Goal: Information Seeking & Learning: Understand process/instructions

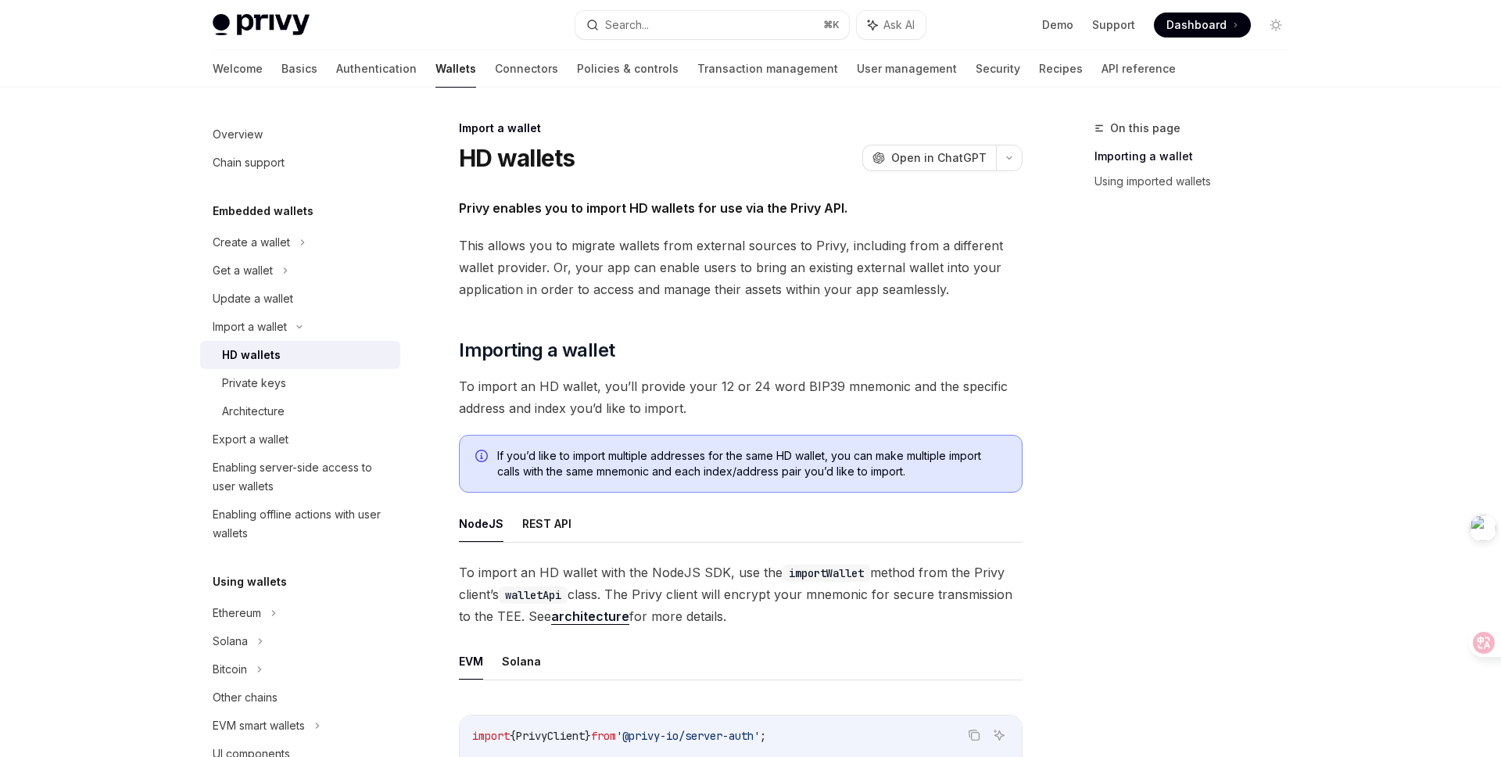
scroll to position [643, 0]
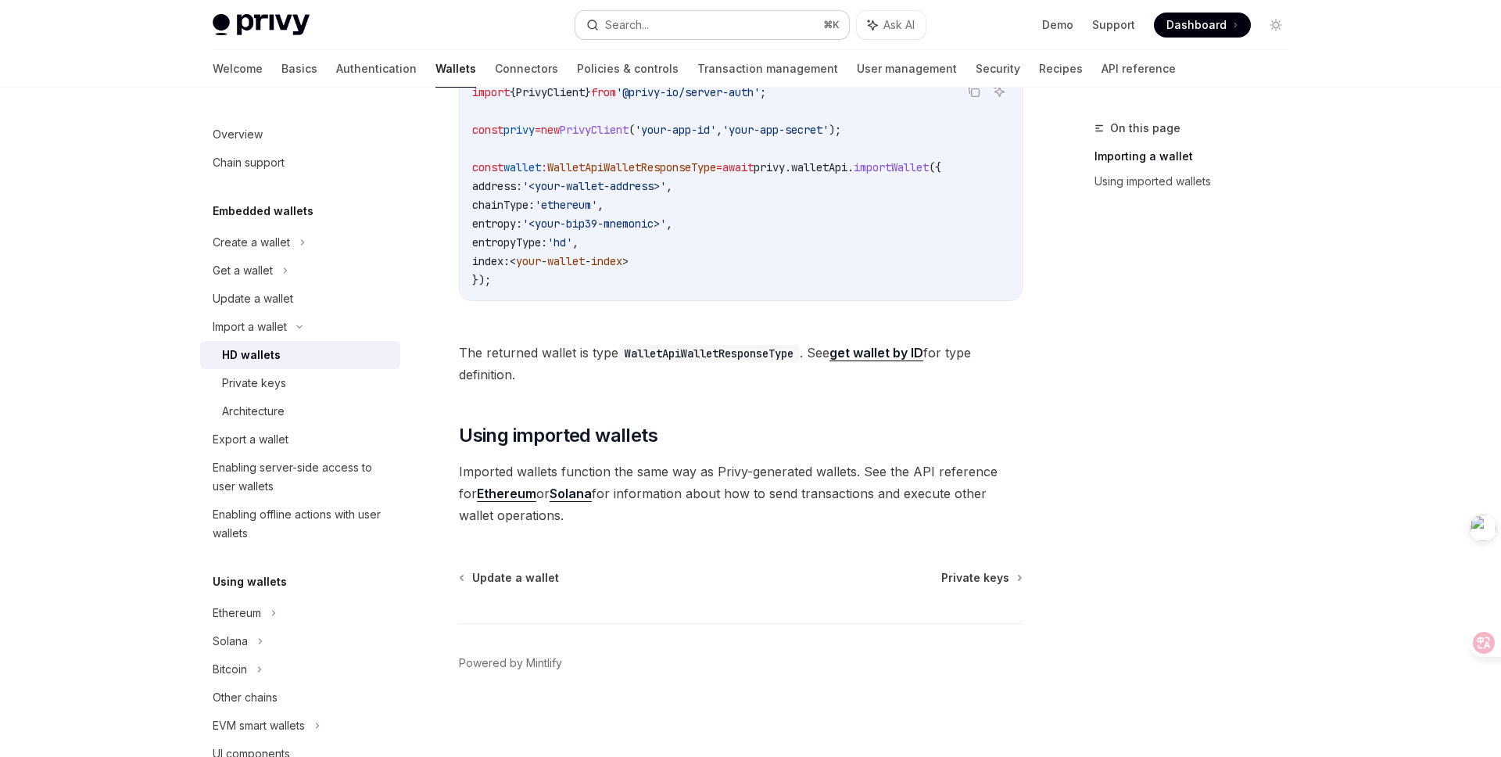
click at [689, 23] on button "Search... ⌘ K" at bounding box center [712, 25] width 274 height 28
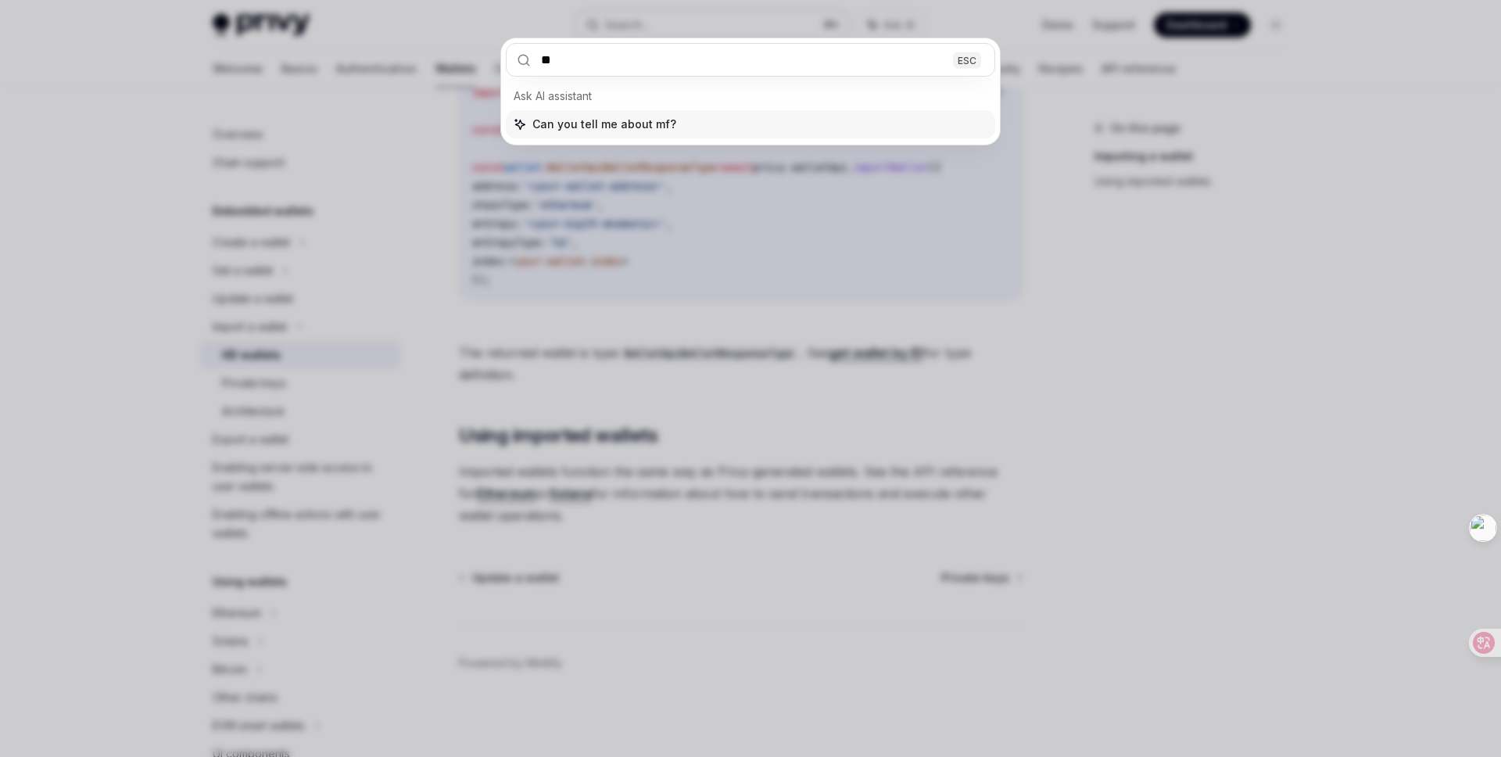
type input "***"
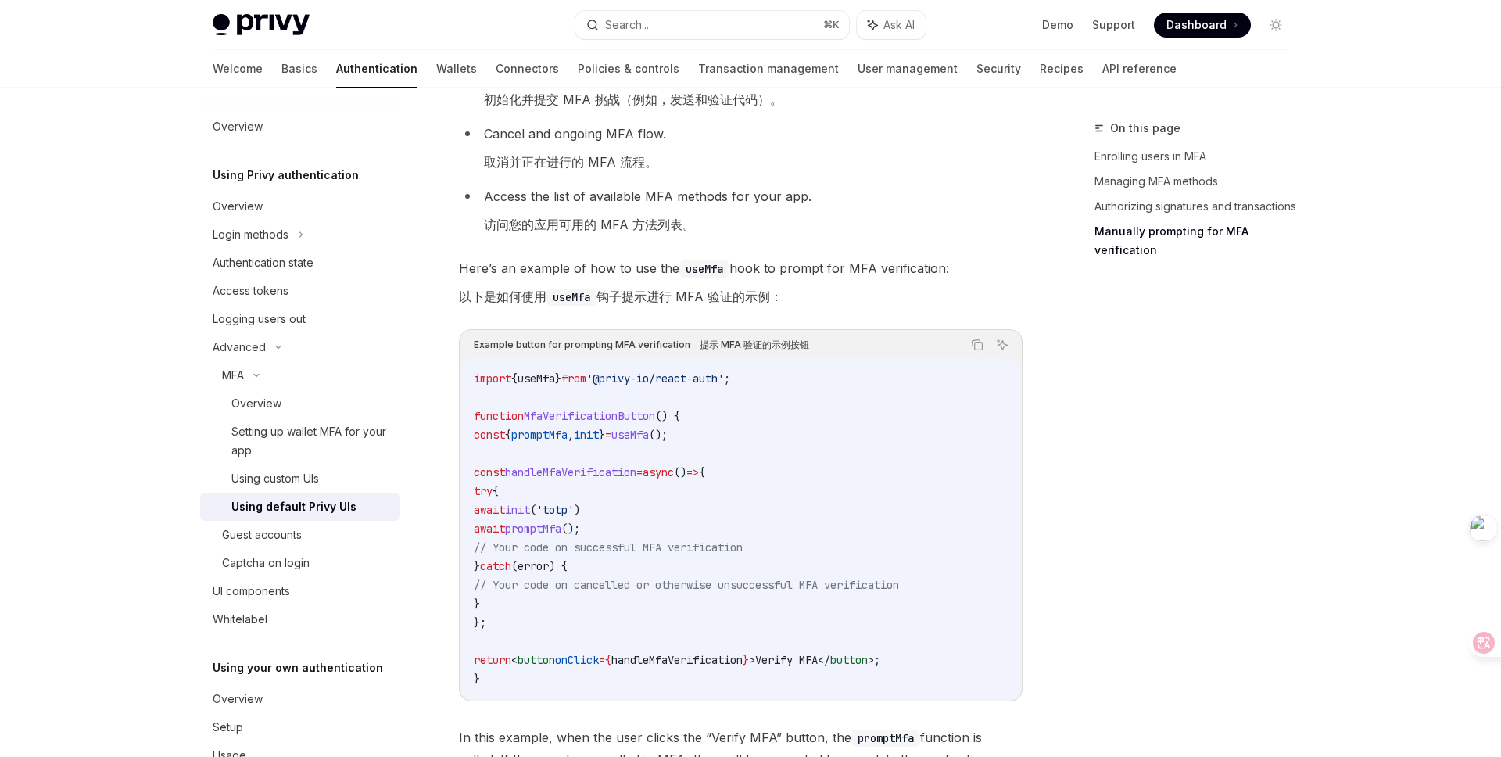
scroll to position [3727, 0]
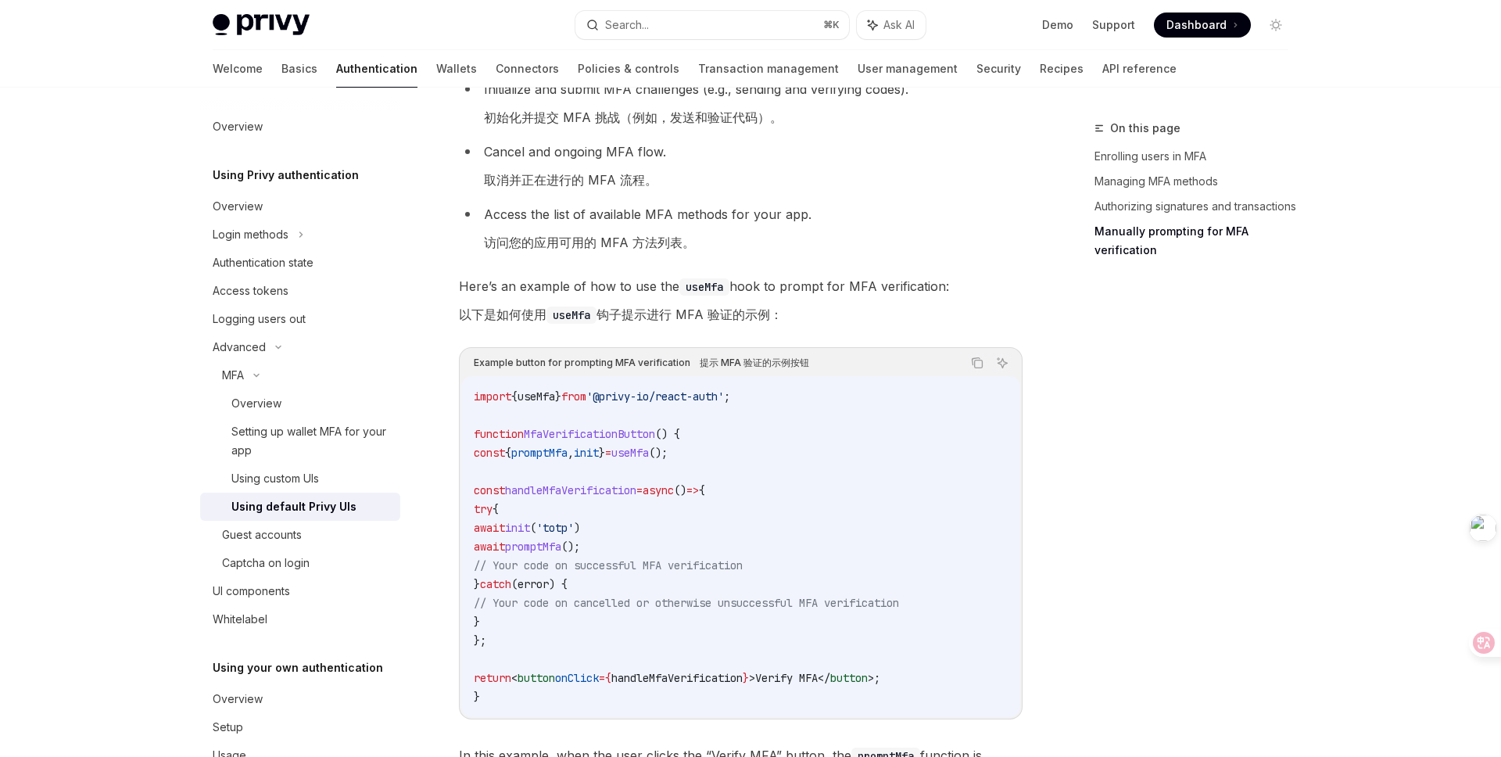
scroll to position [3504, 0]
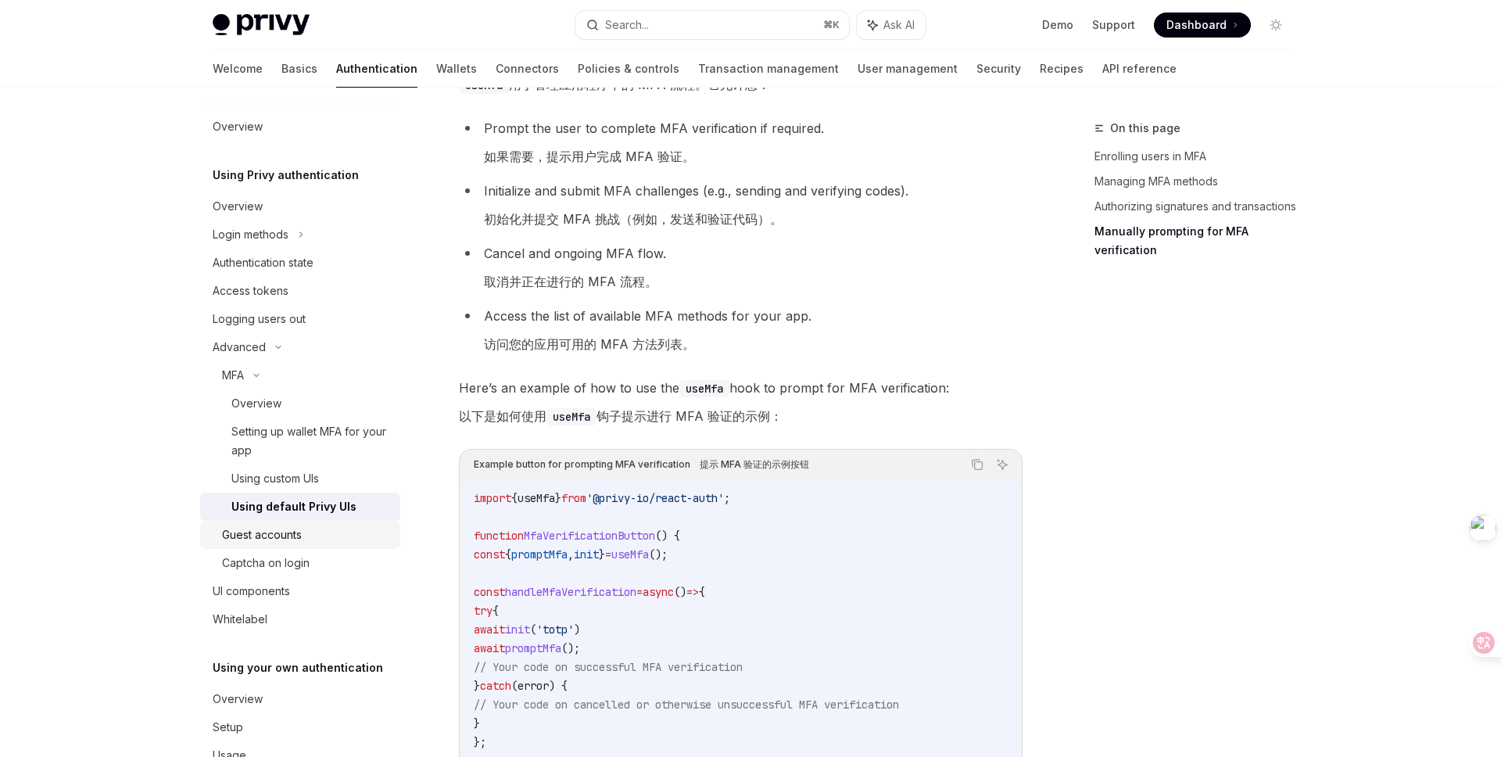
click at [283, 541] on div "Guest accounts" at bounding box center [262, 534] width 80 height 19
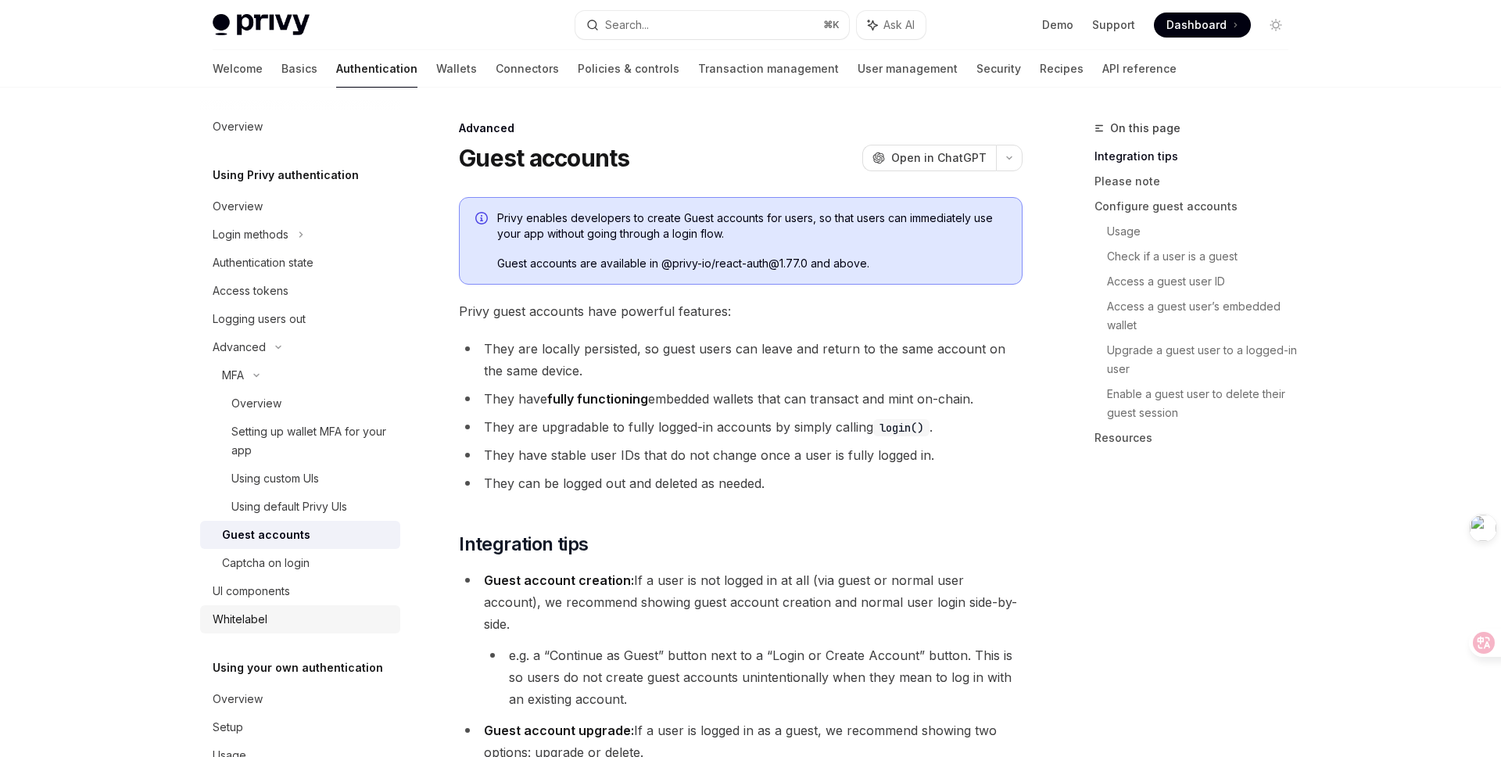
click at [277, 607] on link "Whitelabel" at bounding box center [300, 619] width 200 height 28
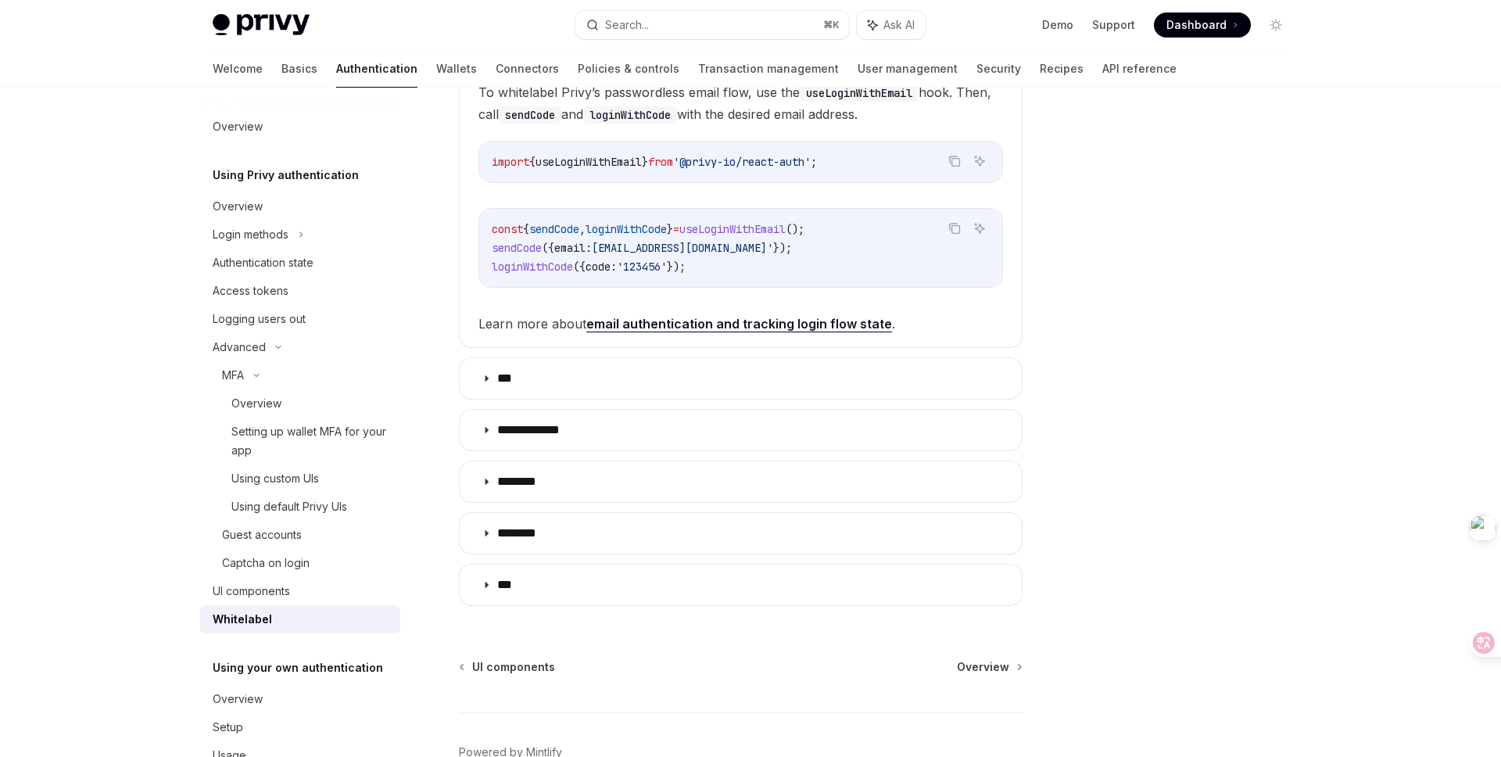
scroll to position [385, 0]
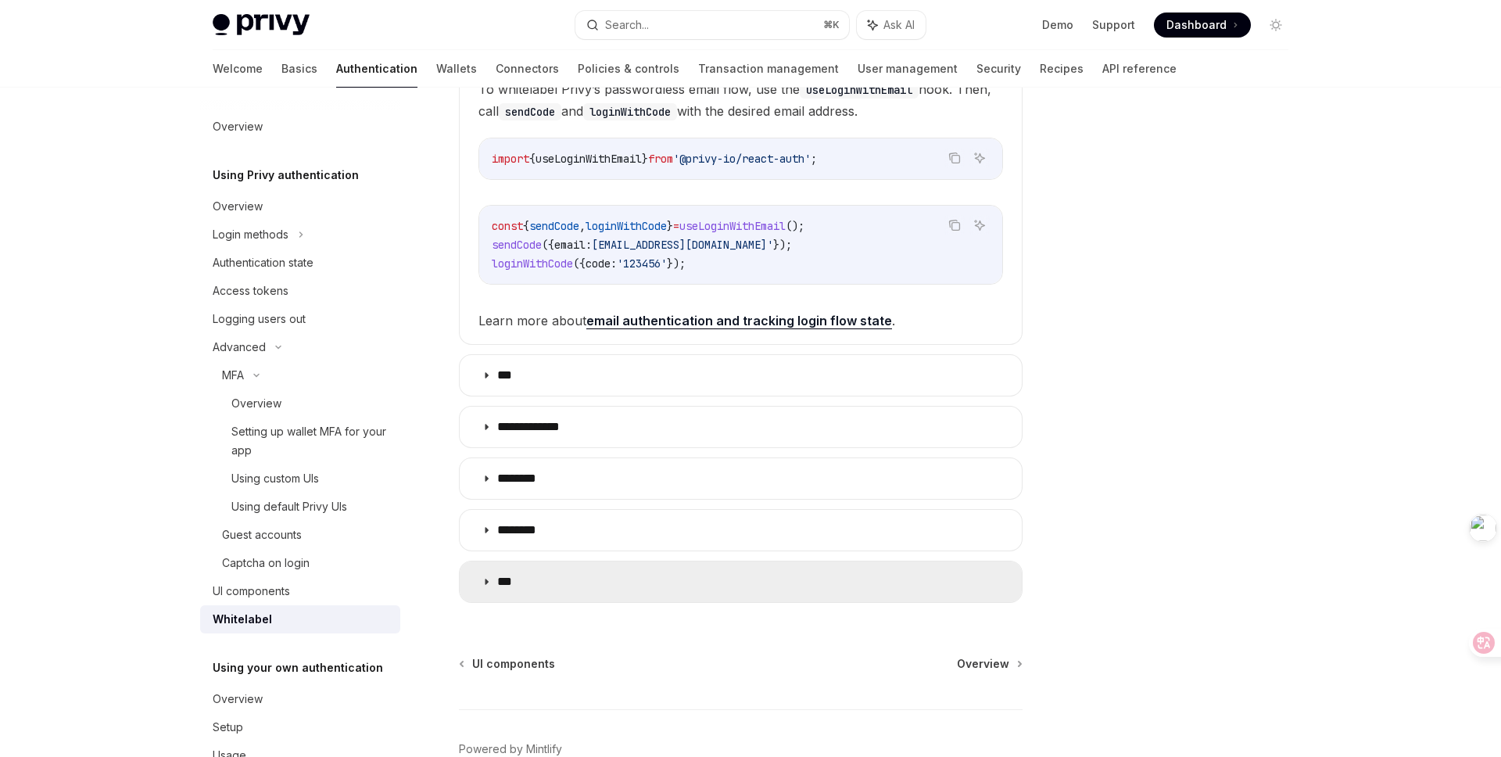
click at [553, 572] on summary "***" at bounding box center [741, 581] width 562 height 41
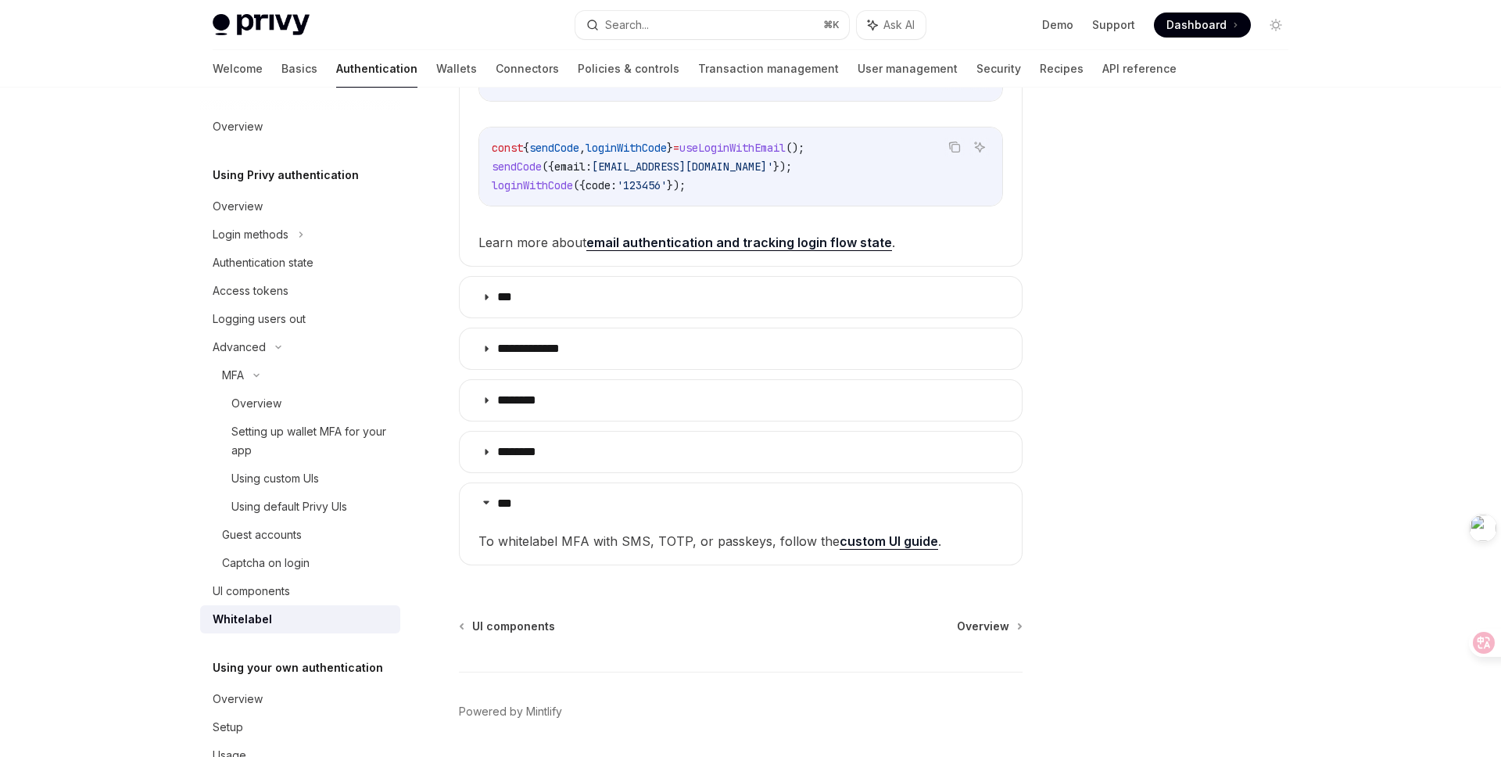
scroll to position [471, 0]
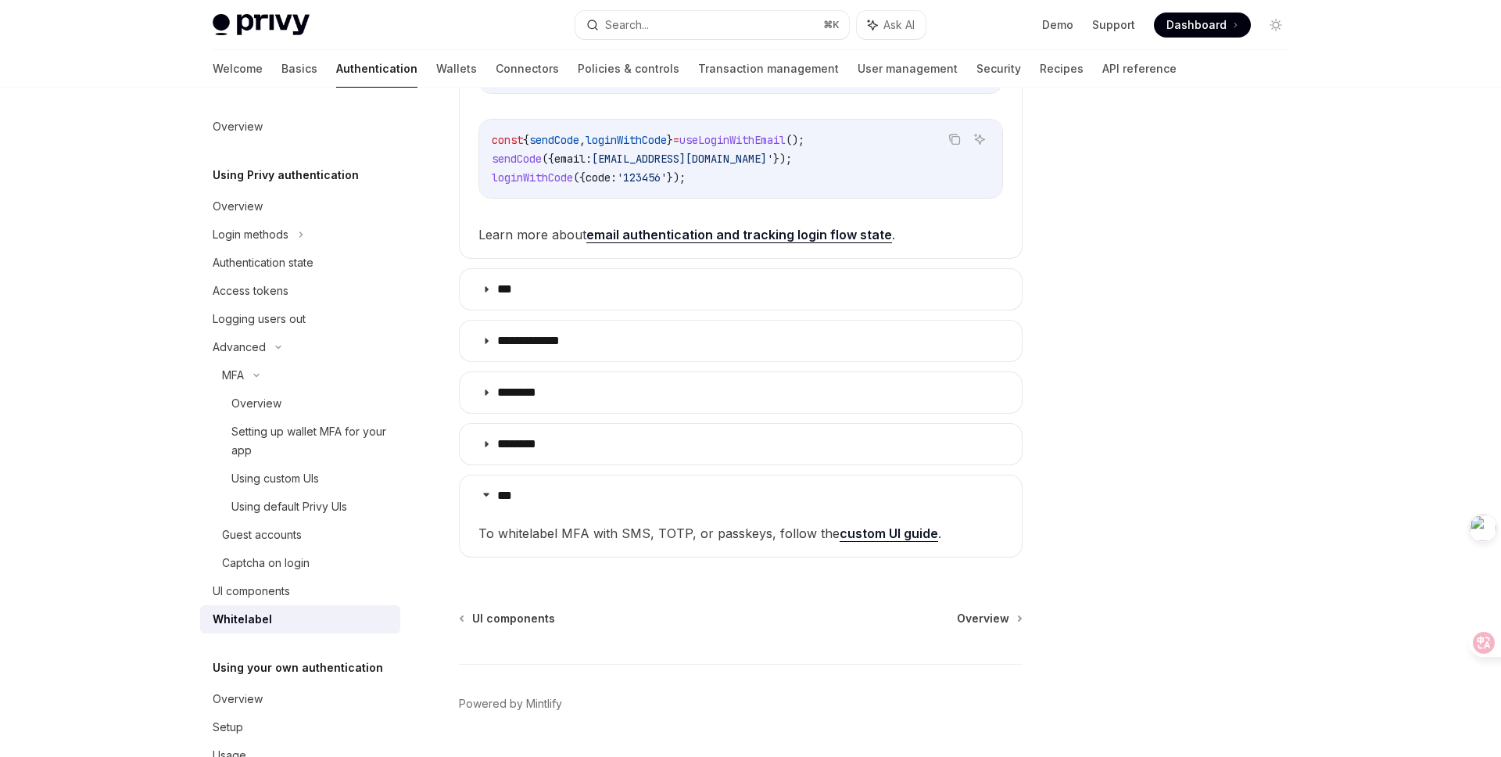
click at [886, 533] on link "custom UI guide" at bounding box center [889, 533] width 98 height 16
type textarea "*"
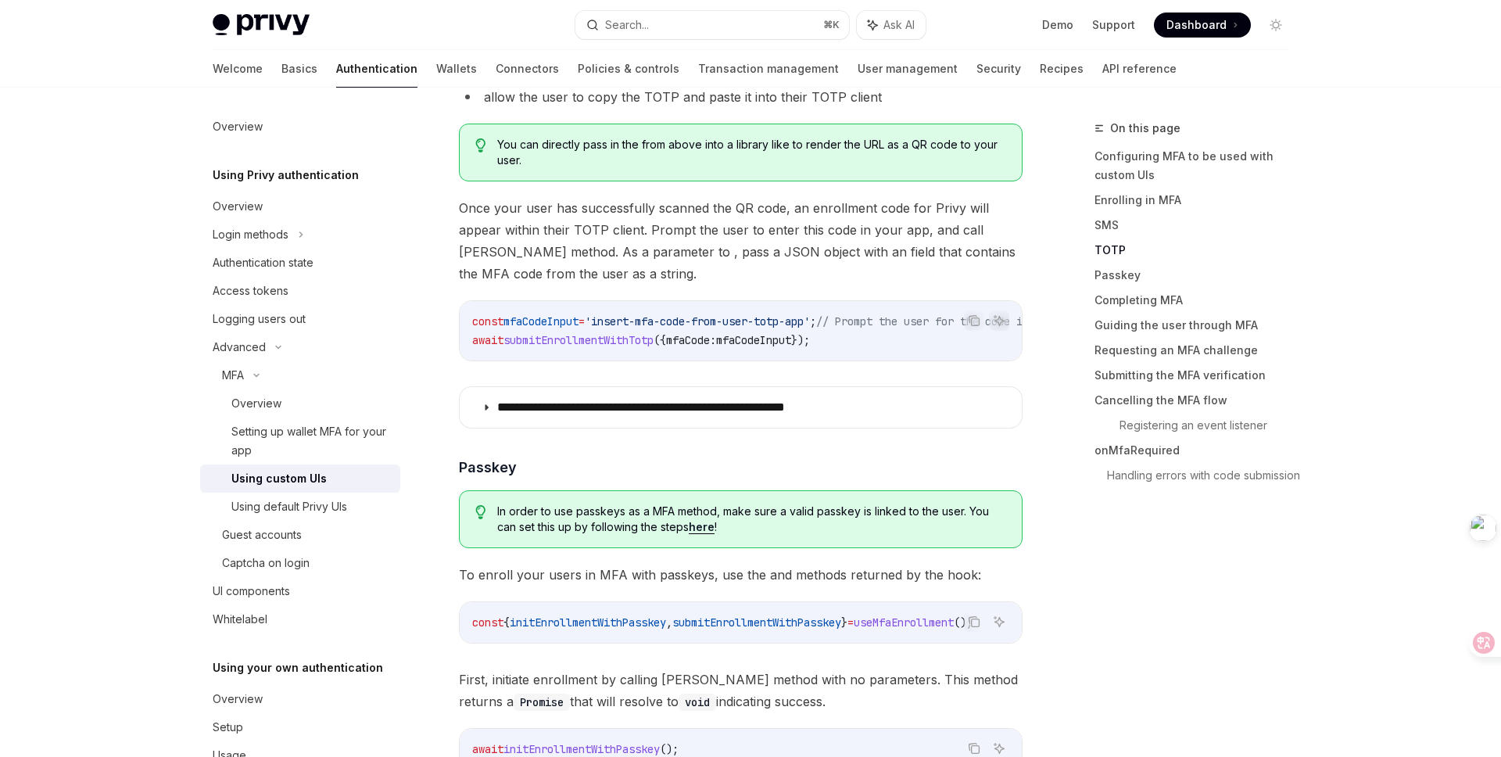
scroll to position [2422, 0]
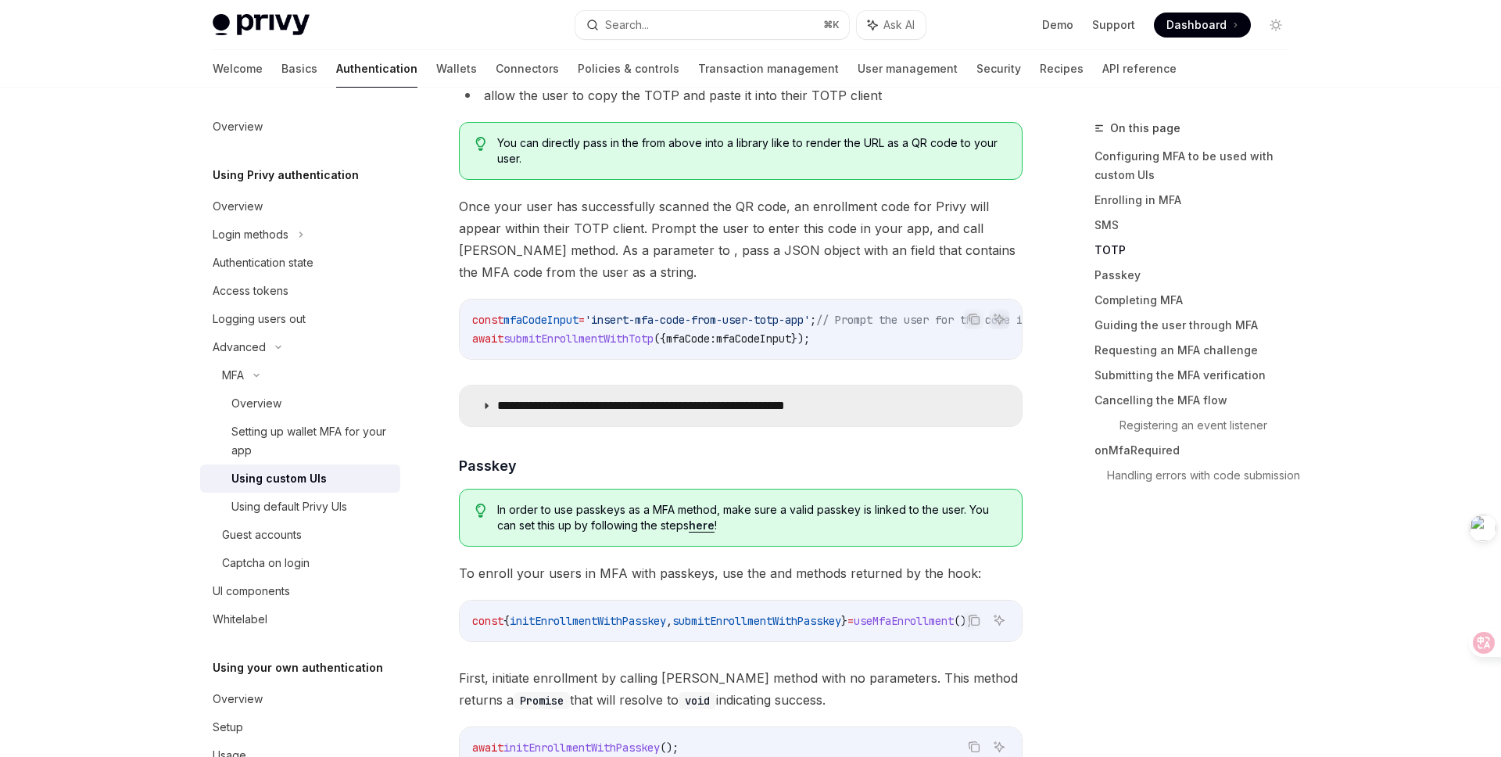
click at [647, 399] on summary "**********" at bounding box center [741, 405] width 562 height 41
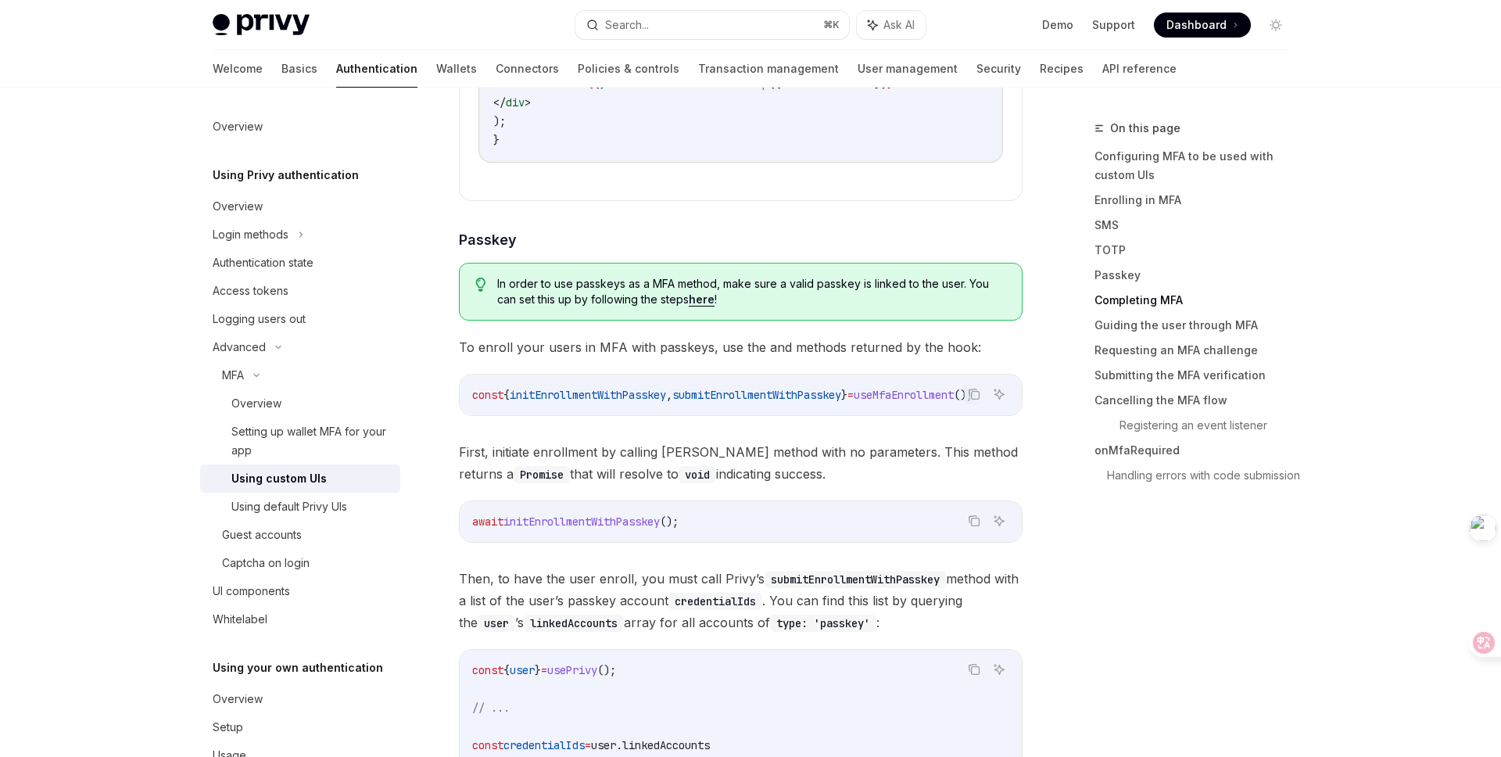
scroll to position [0, 39]
click at [972, 392] on icon "Copy the contents from the code block" at bounding box center [976, 396] width 8 height 8
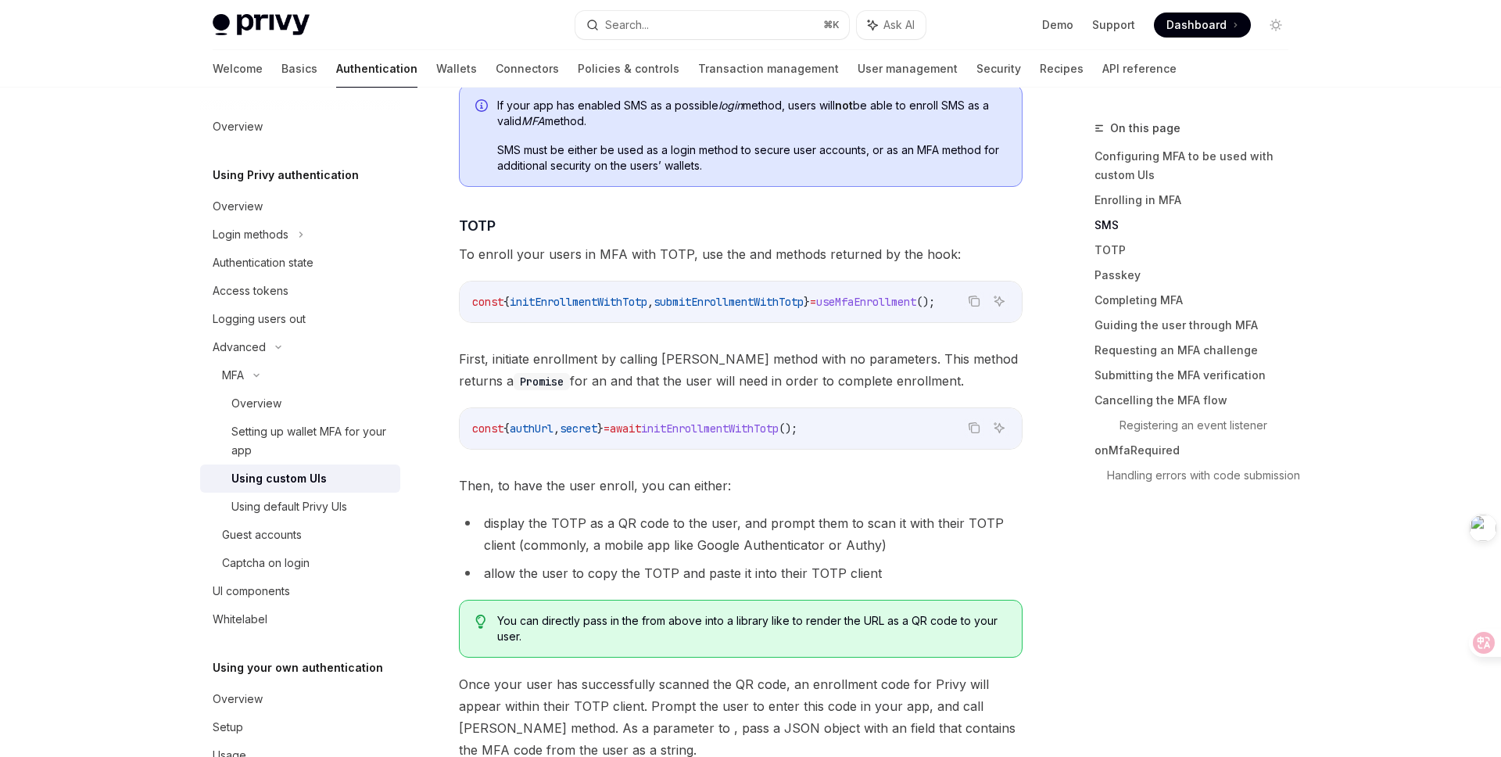
scroll to position [1946, 0]
